Goal: Find specific page/section: Find specific page/section

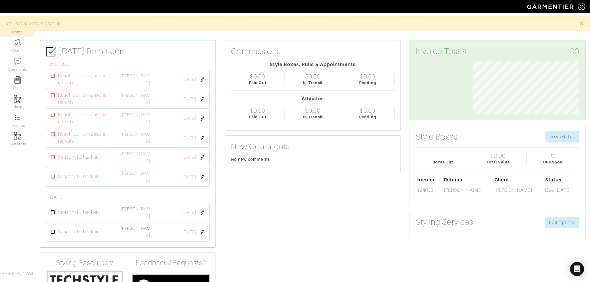
scroll to position [53, 115]
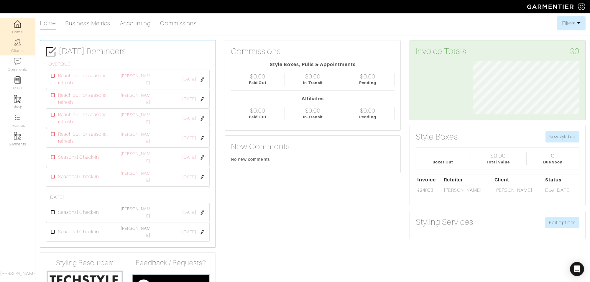
click at [17, 47] on link "Clients" at bounding box center [17, 46] width 35 height 19
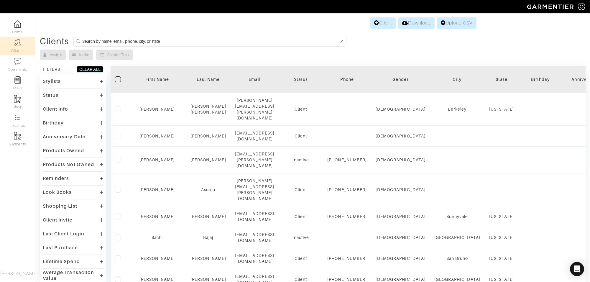
click at [114, 37] on form at bounding box center [209, 41] width 273 height 11
click at [115, 40] on input at bounding box center [210, 40] width 257 height 7
type input "laura"
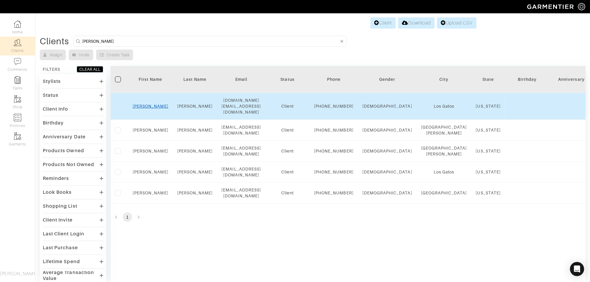
click at [155, 107] on link "Laura" at bounding box center [151, 106] width 36 height 5
